Goal: Task Accomplishment & Management: Use online tool/utility

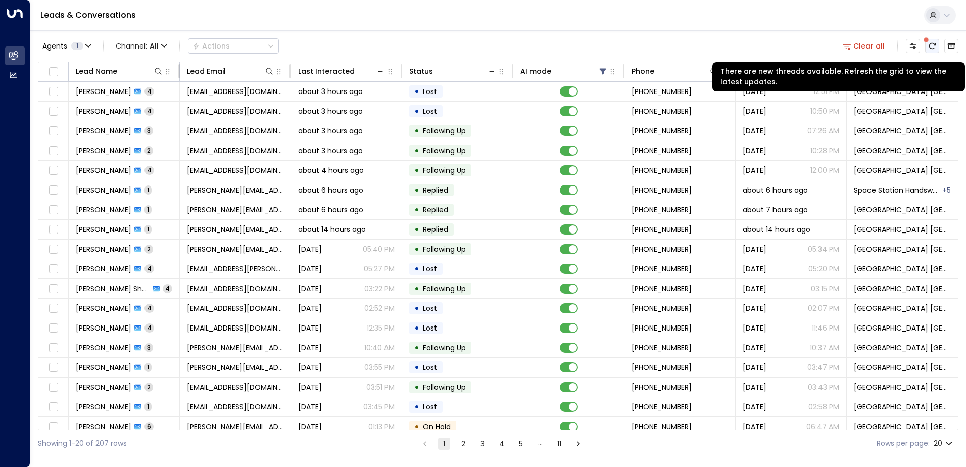
click at [931, 43] on icon "There are new threads available. Refresh the grid to view the latest updates." at bounding box center [932, 46] width 8 height 8
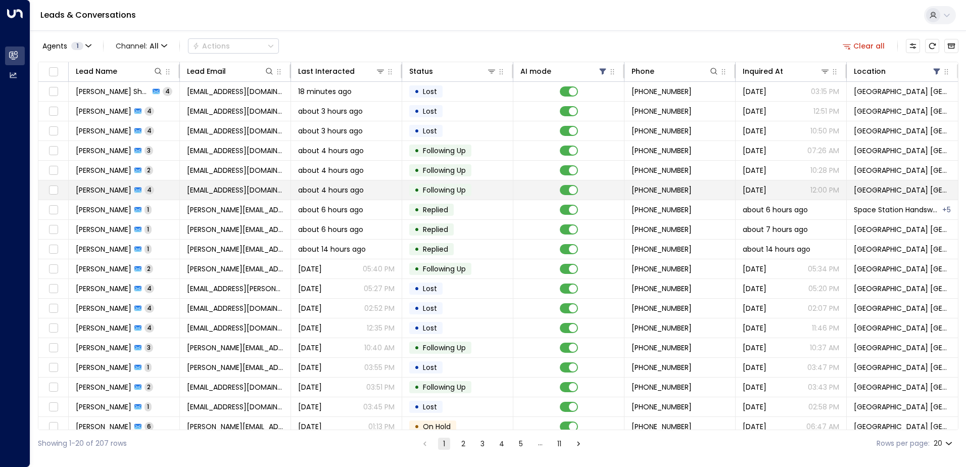
click at [334, 190] on span "about 4 hours ago" at bounding box center [331, 190] width 66 height 10
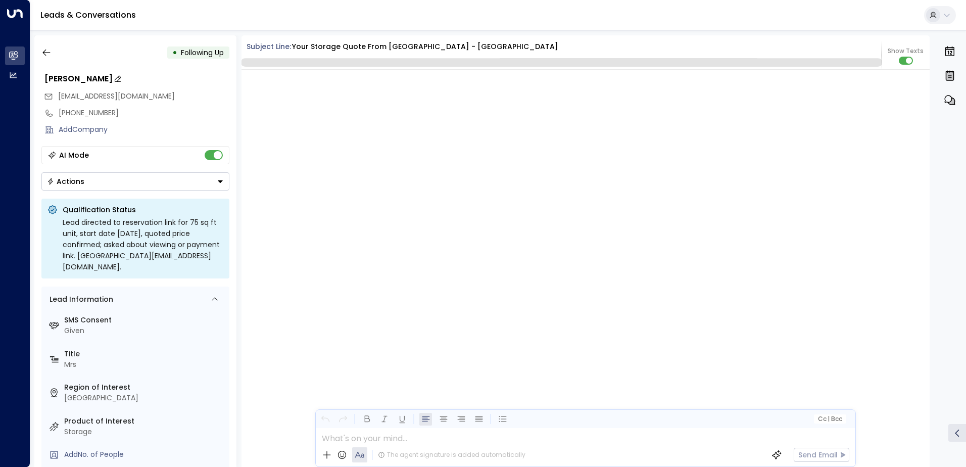
scroll to position [1523, 0]
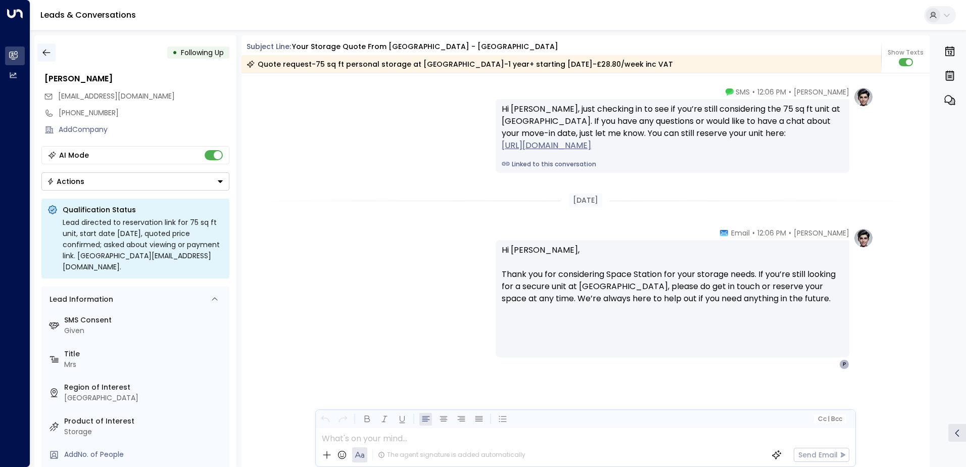
click at [45, 51] on icon "button" at bounding box center [46, 53] width 8 height 7
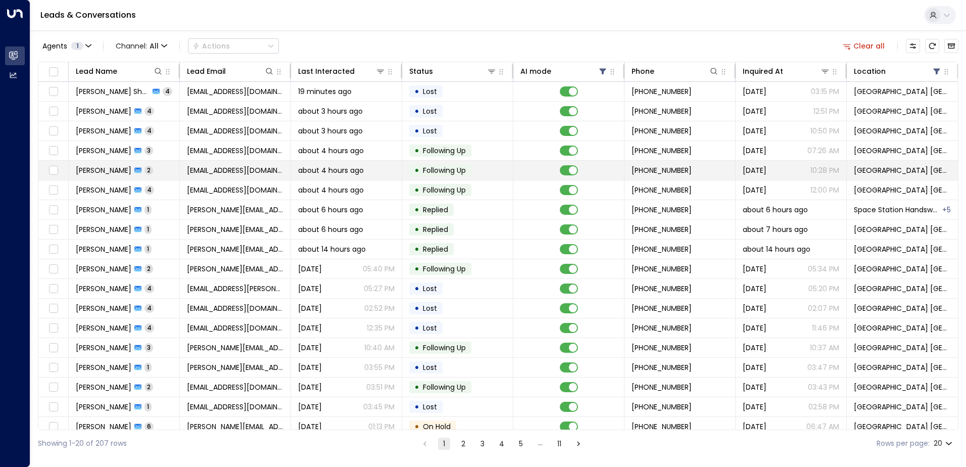
click at [263, 173] on span "[EMAIL_ADDRESS][DOMAIN_NAME]" at bounding box center [235, 170] width 96 height 10
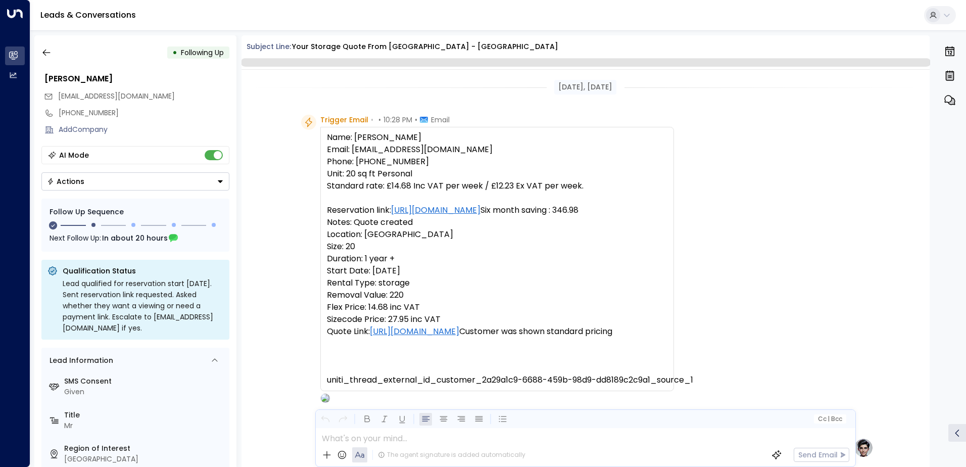
scroll to position [810, 0]
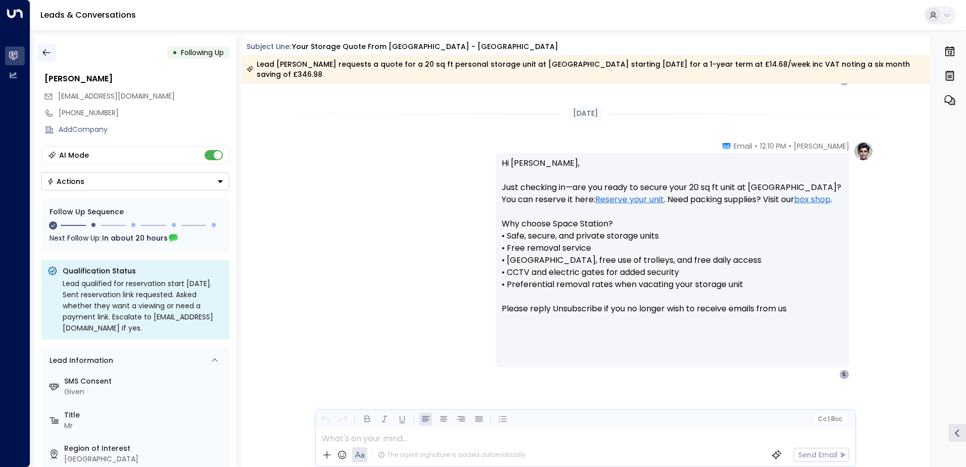
click at [43, 52] on icon "button" at bounding box center [46, 53] width 8 height 7
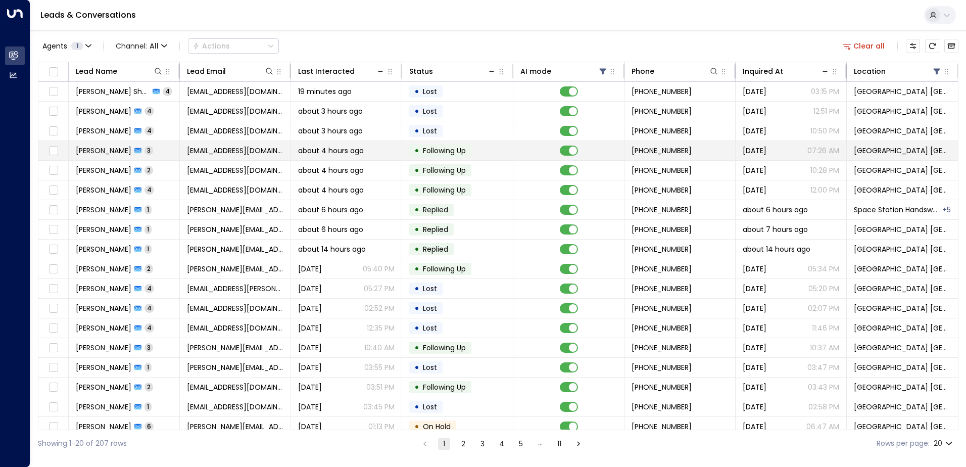
click at [247, 158] on td "[EMAIL_ADDRESS][DOMAIN_NAME]" at bounding box center [235, 150] width 111 height 19
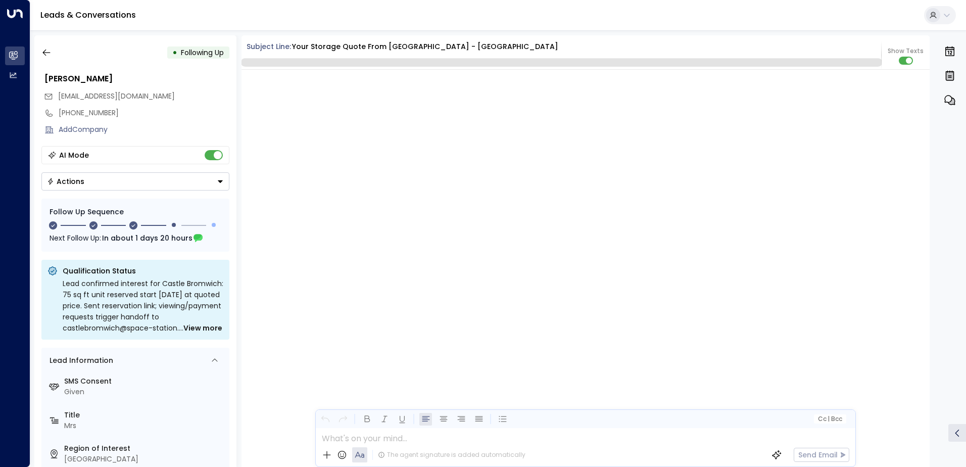
scroll to position [1171, 0]
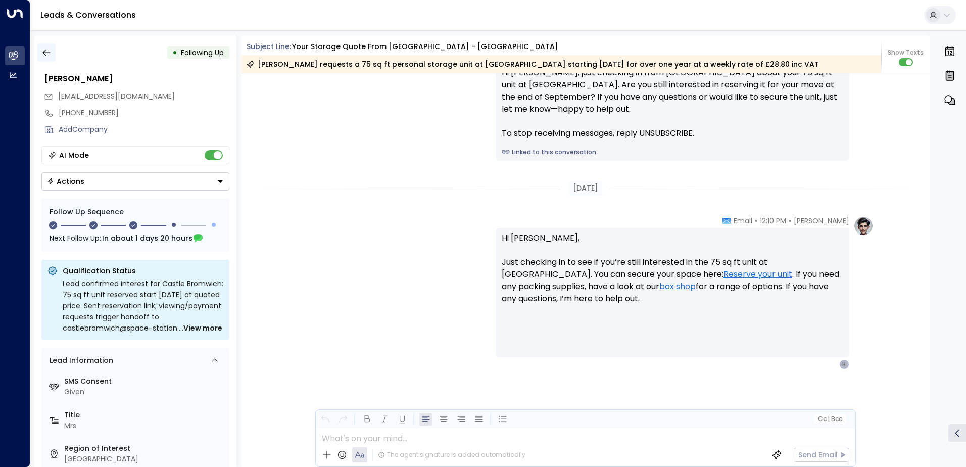
click at [47, 61] on button "button" at bounding box center [46, 52] width 18 height 18
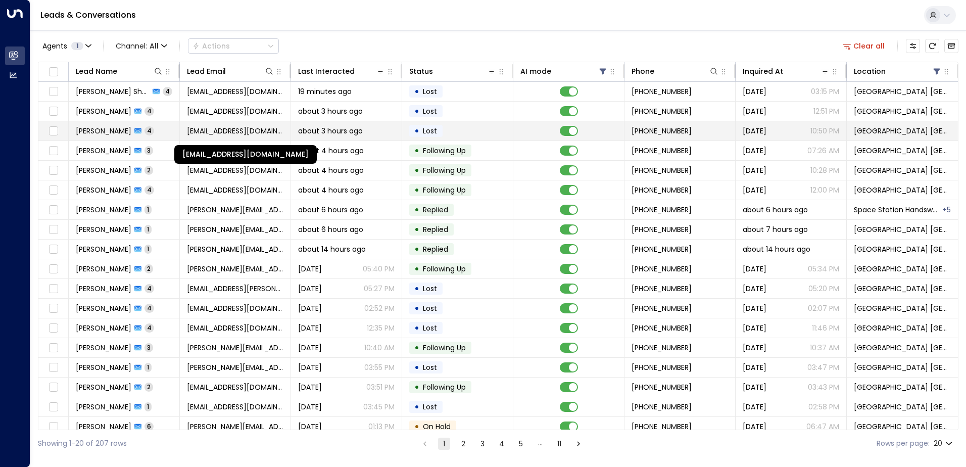
click at [258, 131] on span "[EMAIL_ADDRESS][DOMAIN_NAME]" at bounding box center [235, 131] width 96 height 10
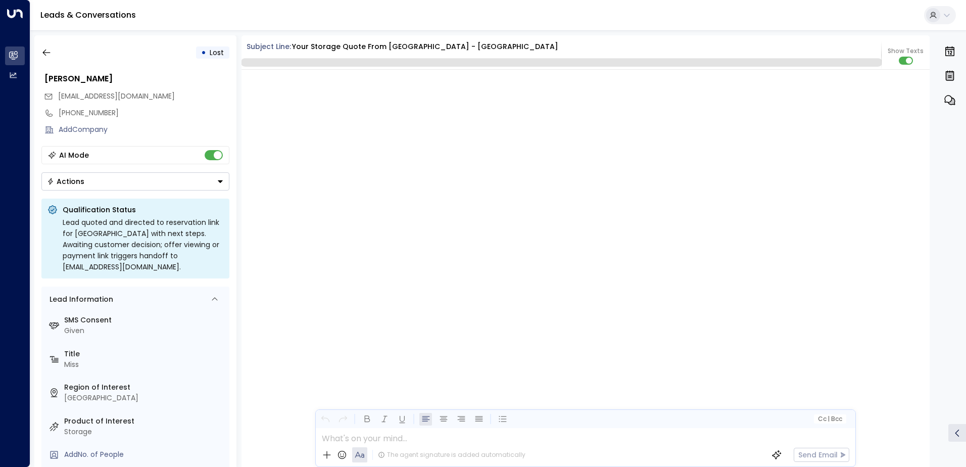
scroll to position [2004, 0]
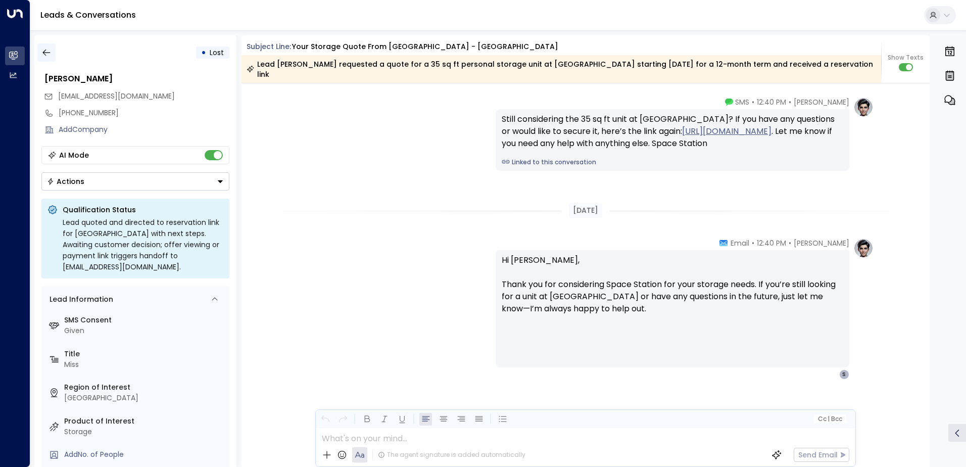
click at [45, 57] on icon "button" at bounding box center [46, 52] width 10 height 10
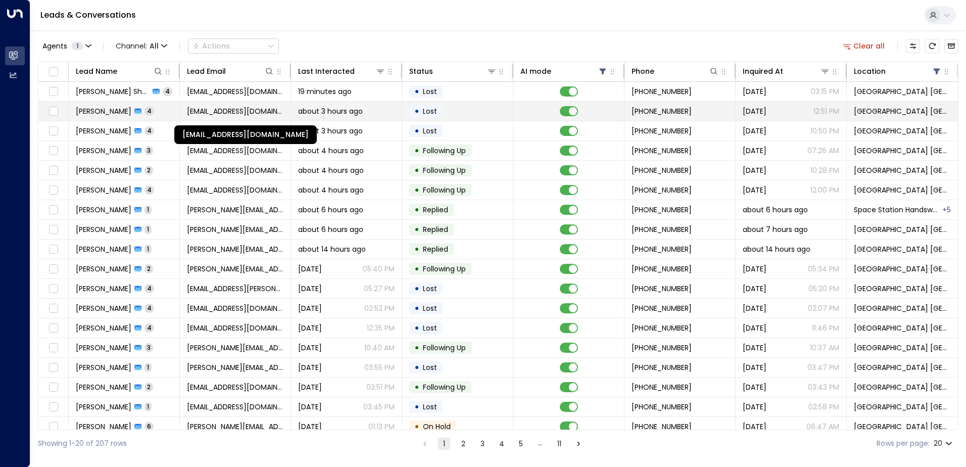
click at [208, 116] on span "[EMAIL_ADDRESS][DOMAIN_NAME]" at bounding box center [235, 111] width 96 height 10
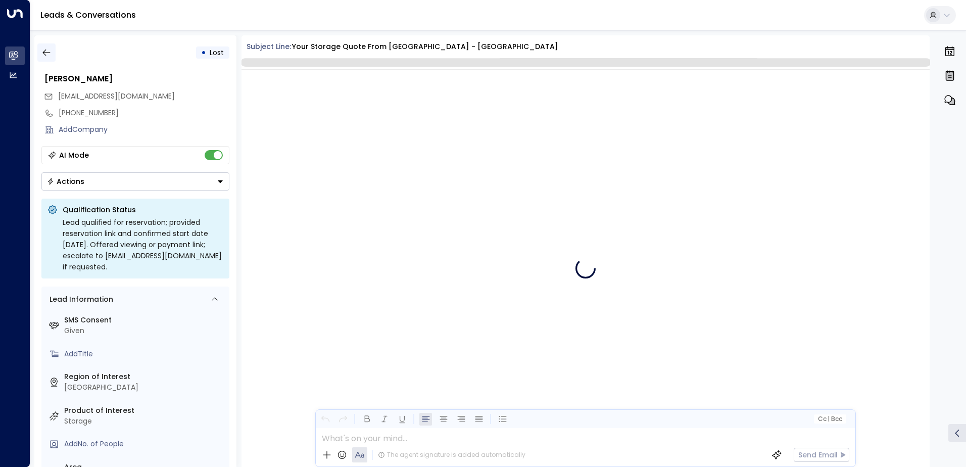
scroll to position [1535, 0]
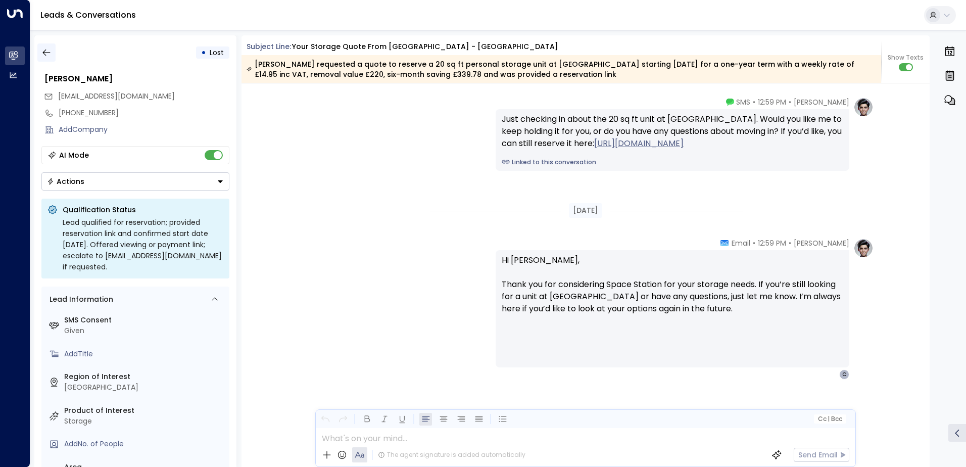
click at [41, 54] on icon "button" at bounding box center [46, 52] width 10 height 10
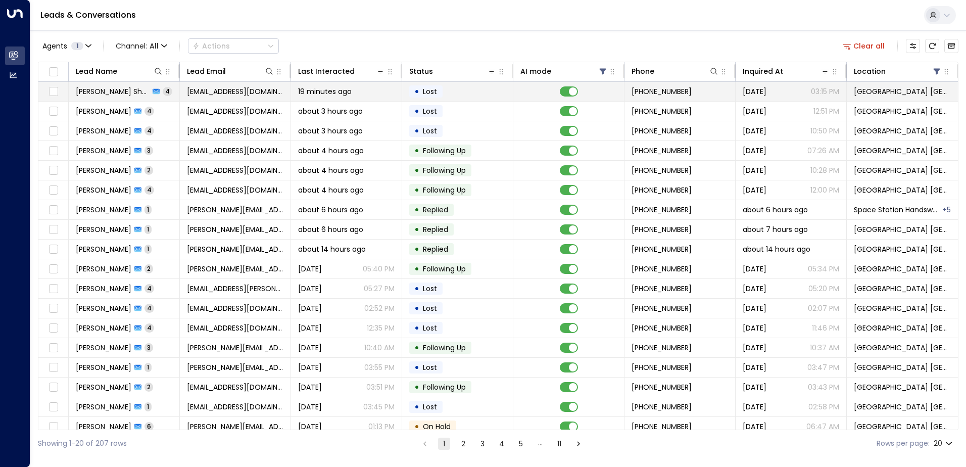
click at [203, 94] on span "[EMAIL_ADDRESS][DOMAIN_NAME]" at bounding box center [235, 91] width 96 height 10
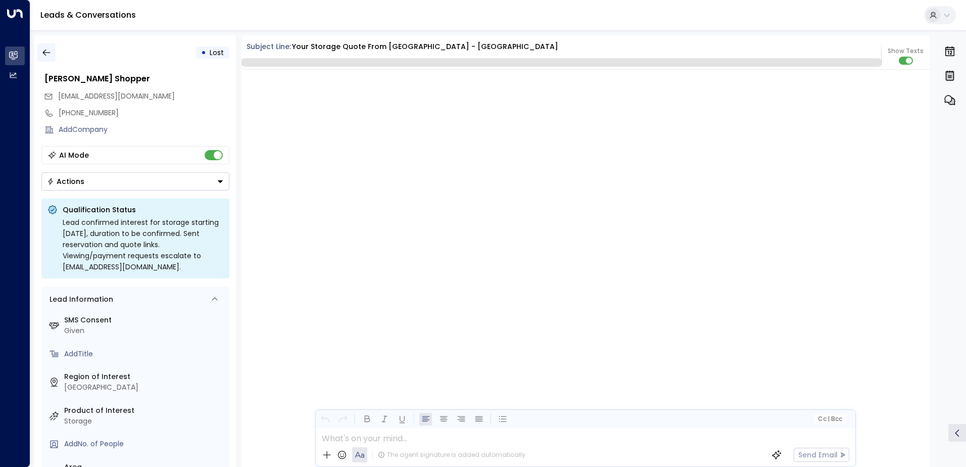
scroll to position [2127, 0]
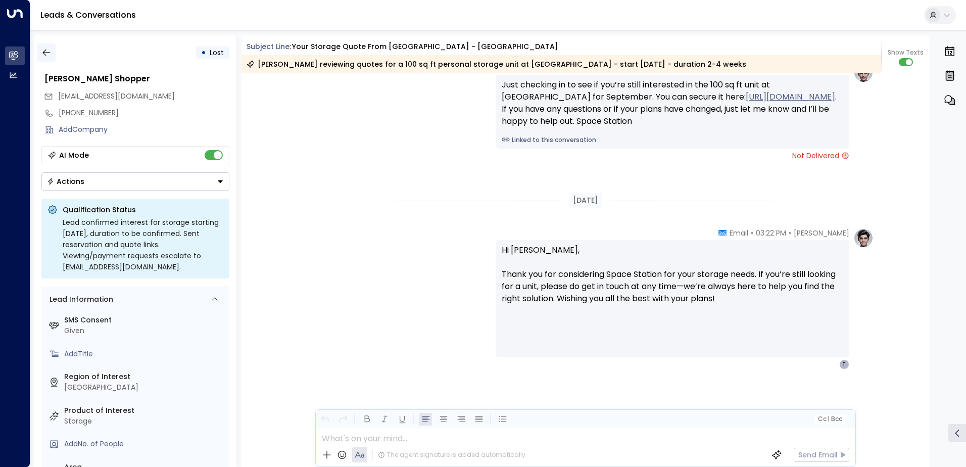
click at [45, 56] on icon "button" at bounding box center [46, 52] width 10 height 10
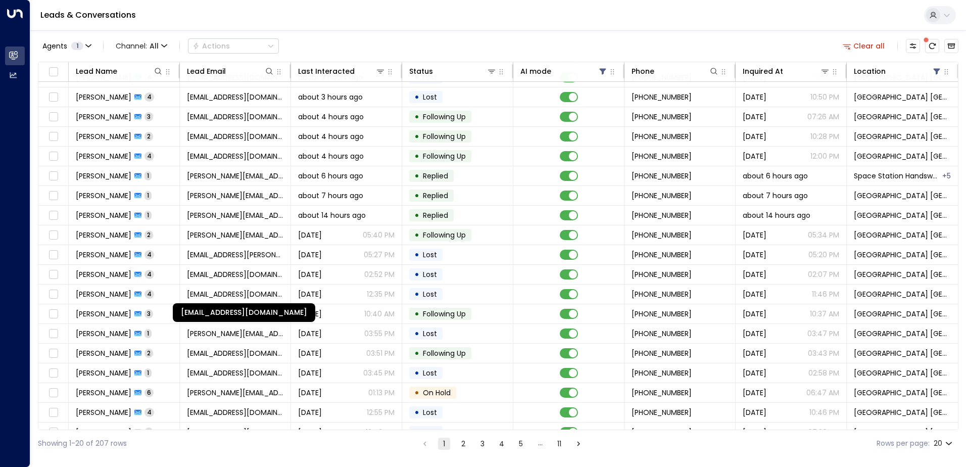
scroll to position [50, 0]
